Goal: Task Accomplishment & Management: Use online tool/utility

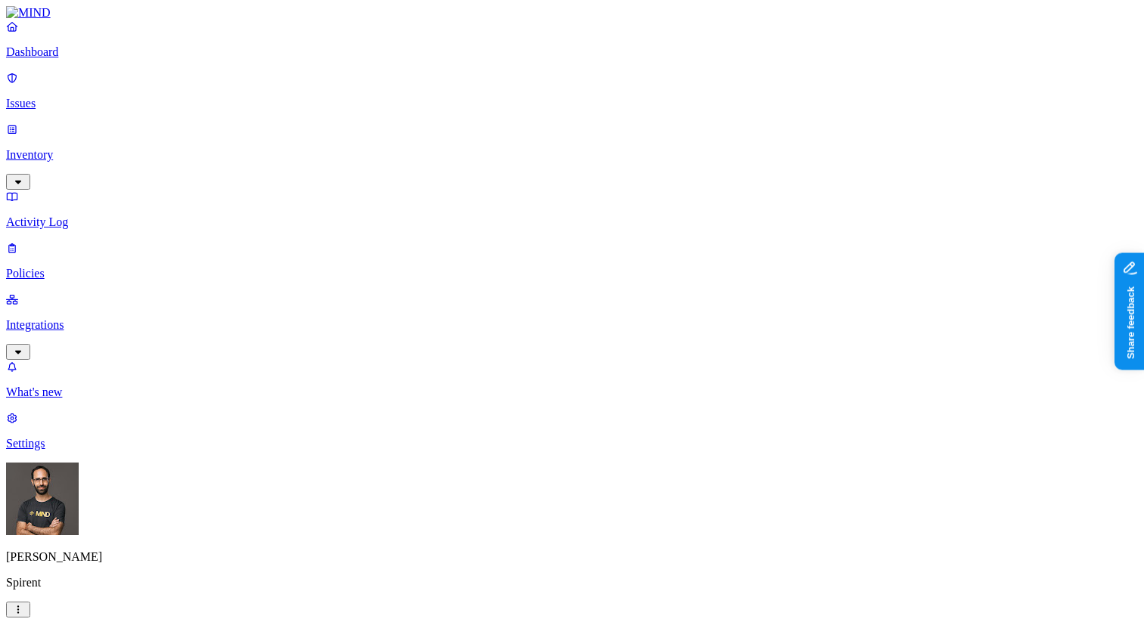
click at [110, 267] on p "Policies" at bounding box center [571, 274] width 1131 height 14
click at [507, 504] on label "Users" at bounding box center [493, 498] width 27 height 13
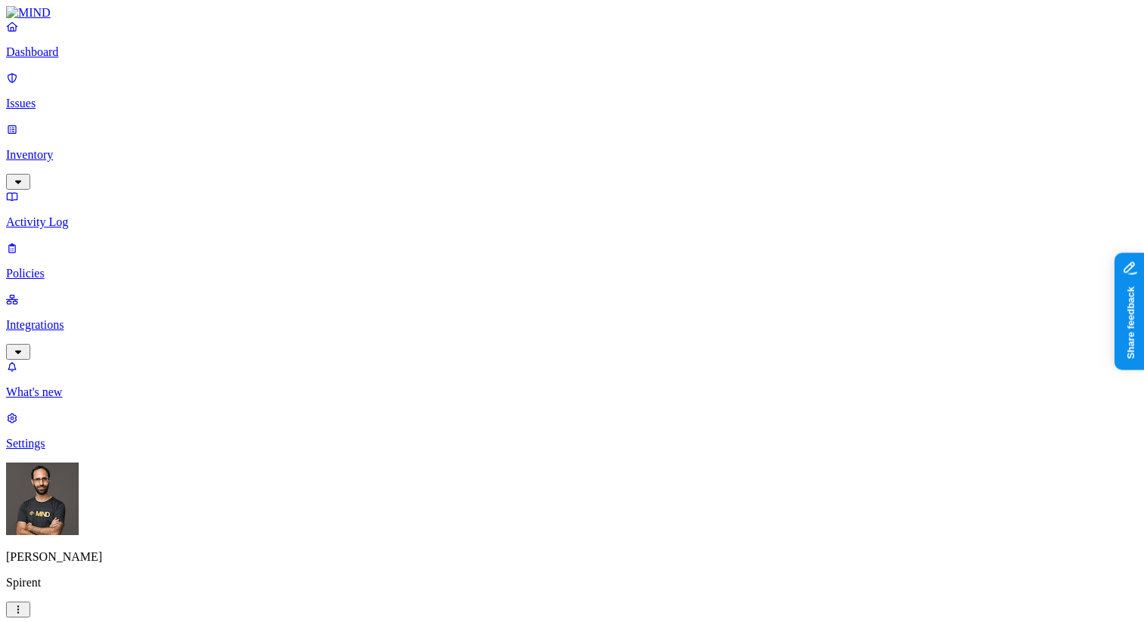
click at [516, 523] on label "Groups" at bounding box center [498, 522] width 36 height 13
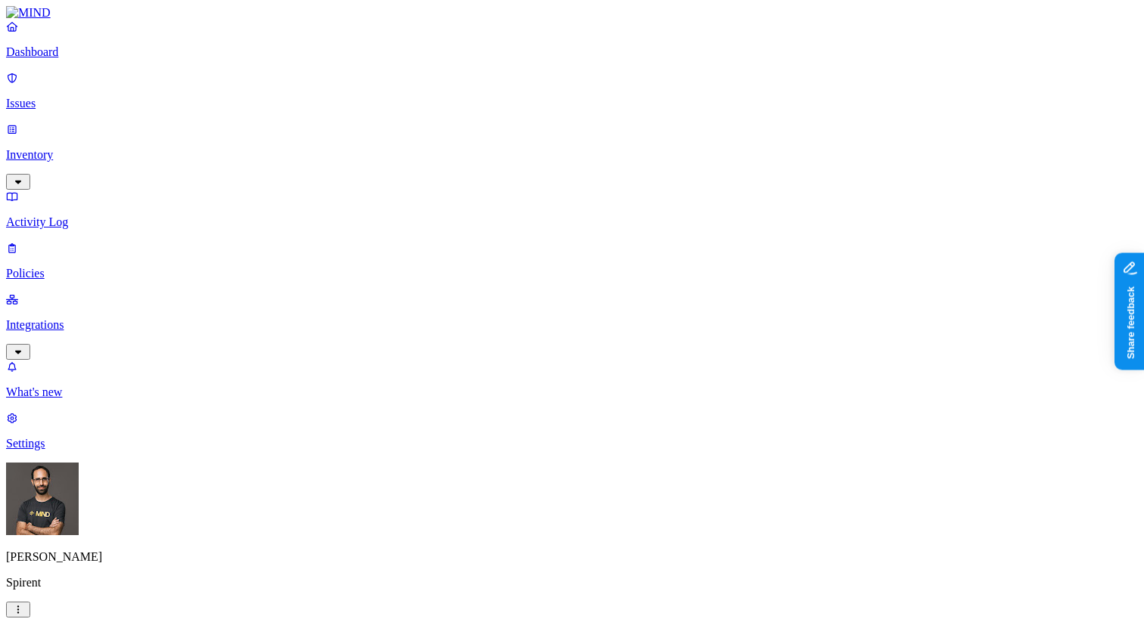
scroll to position [0, 0]
